Goal: Find specific page/section

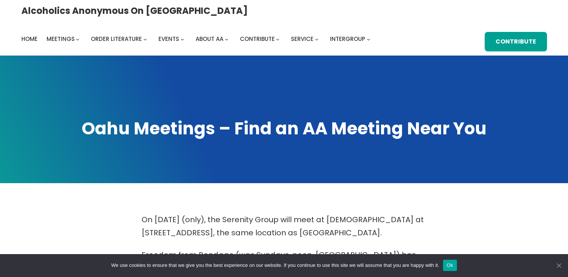
click at [559, 265] on span "Cookie Notice" at bounding box center [559, 266] width 8 height 8
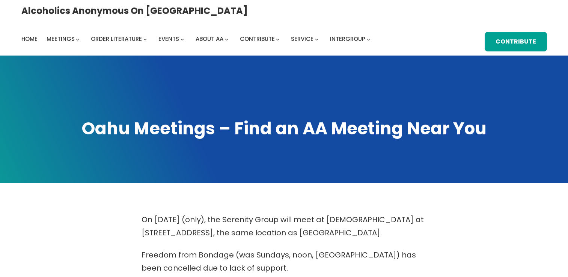
scroll to position [2, 0]
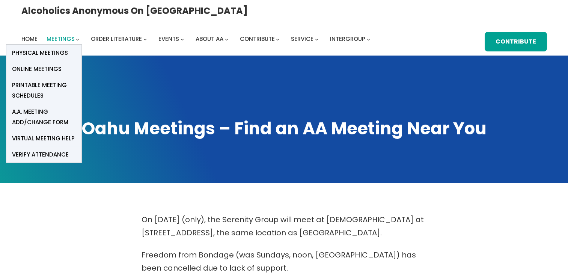
click at [75, 35] on span "Meetings" at bounding box center [61, 39] width 28 height 8
click at [68, 48] on span "Physical Meetings" at bounding box center [40, 53] width 56 height 11
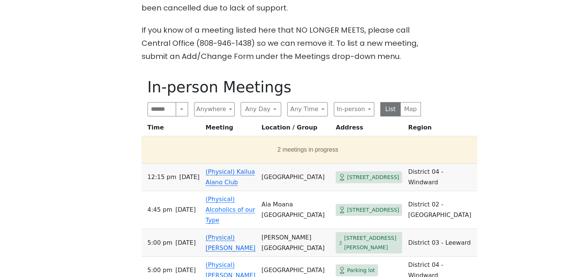
scroll to position [275, 0]
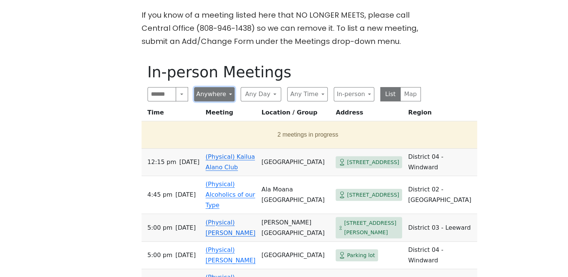
click at [209, 95] on button "Anywhere" at bounding box center [214, 94] width 41 height 14
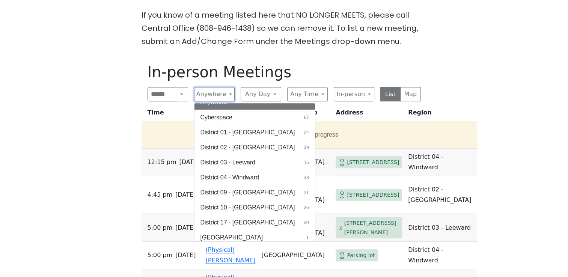
scroll to position [12, 0]
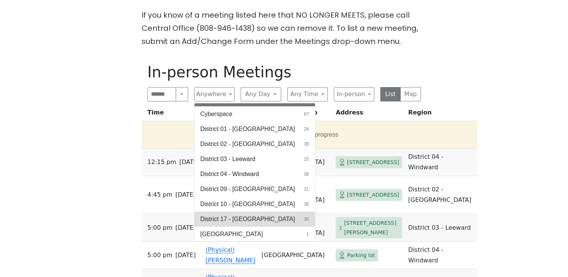
click at [254, 217] on span "District 17 - [GEOGRAPHIC_DATA]" at bounding box center [248, 219] width 95 height 9
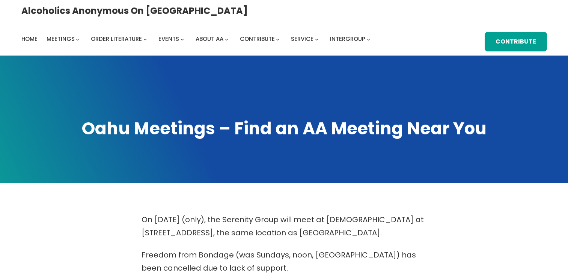
scroll to position [36, 0]
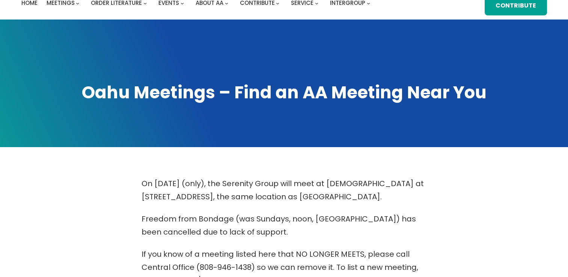
drag, startPoint x: 556, startPoint y: 2, endPoint x: 394, endPoint y: 117, distance: 198.3
click at [394, 117] on span at bounding box center [284, 84] width 568 height 128
